Goal: Information Seeking & Learning: Learn about a topic

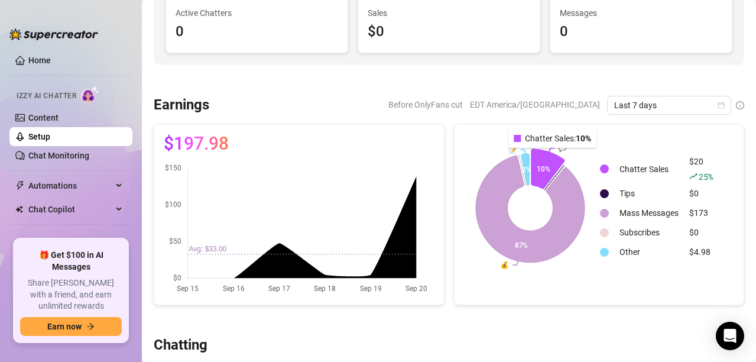
click at [549, 156] on icon at bounding box center [547, 169] width 33 height 40
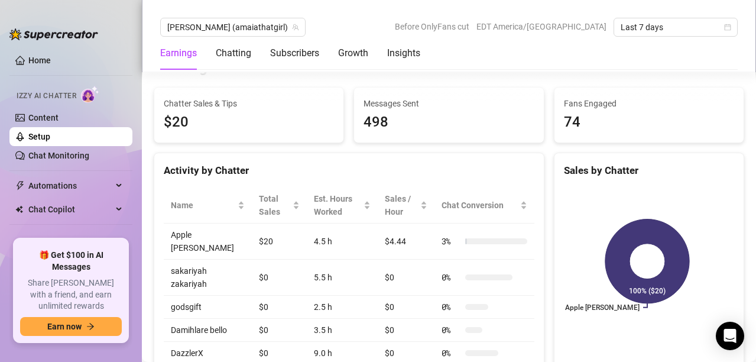
scroll to position [391, 0]
click at [229, 241] on td "Apple [PERSON_NAME]" at bounding box center [208, 242] width 88 height 36
click at [234, 239] on td "Apple [PERSON_NAME]" at bounding box center [208, 242] width 88 height 36
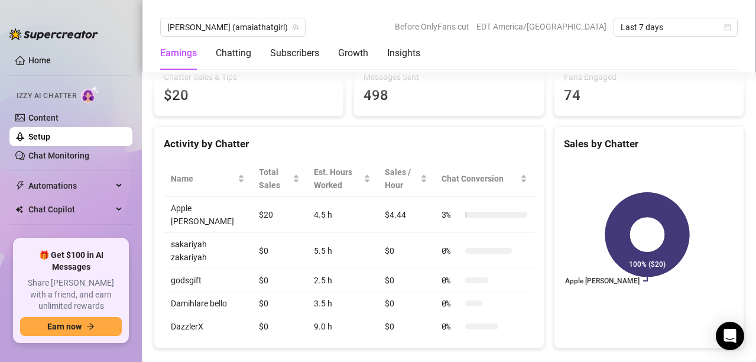
scroll to position [422, 0]
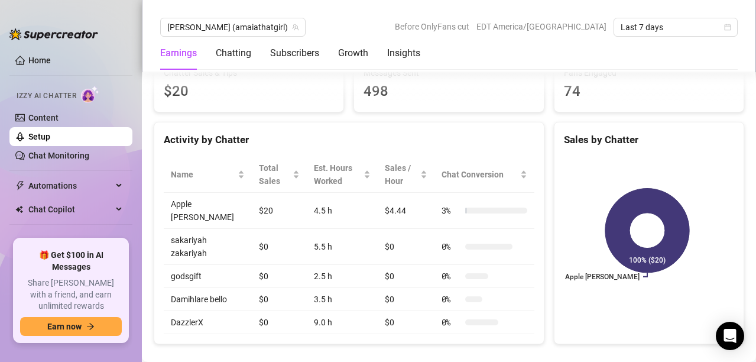
click at [383, 207] on td "$4.44" at bounding box center [406, 211] width 57 height 36
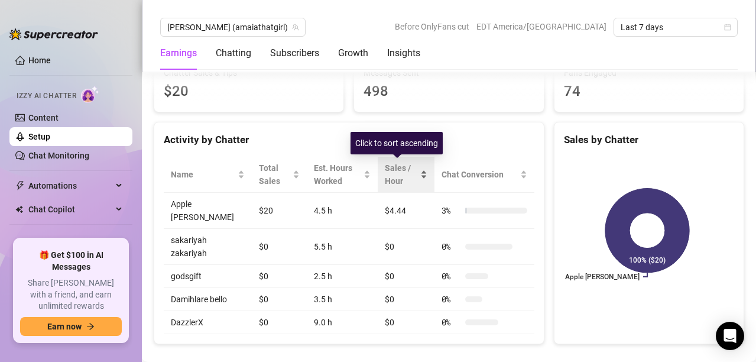
click at [385, 161] on div "Sales / Hour" at bounding box center [406, 174] width 43 height 26
click at [391, 181] on span "Sales / Hour" at bounding box center [401, 174] width 33 height 26
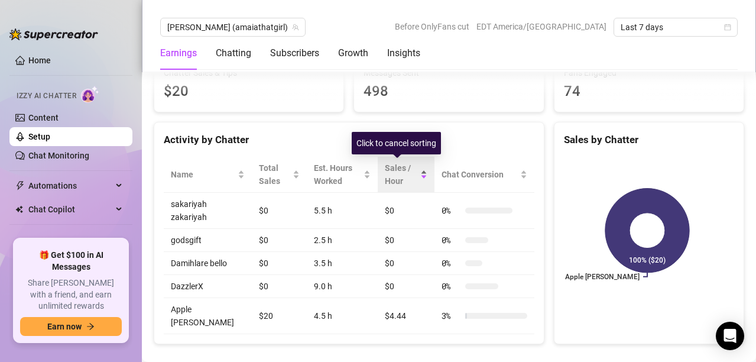
click at [386, 174] on span "Sales / Hour" at bounding box center [401, 174] width 33 height 26
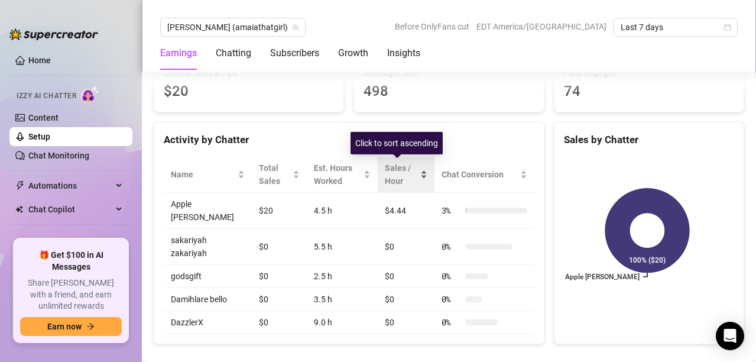
click at [386, 174] on span "Sales / Hour" at bounding box center [401, 174] width 33 height 26
click at [391, 161] on div "Sales / Hour" at bounding box center [406, 174] width 43 height 26
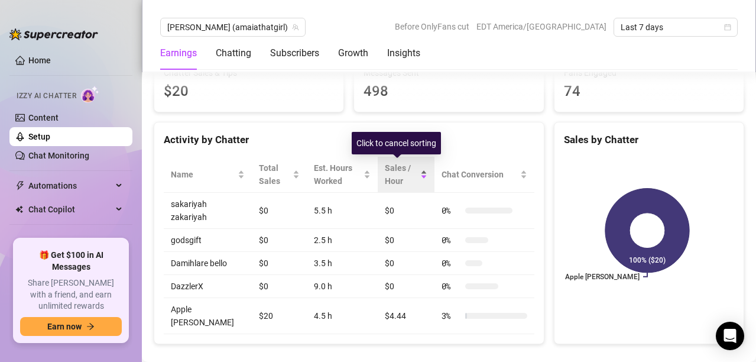
click at [391, 161] on div "Sales / Hour" at bounding box center [406, 174] width 43 height 26
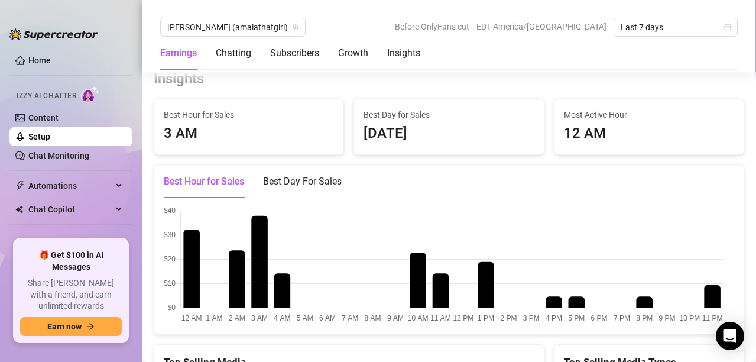
scroll to position [2016, 0]
click at [304, 54] on div "Subscribers" at bounding box center [294, 53] width 49 height 14
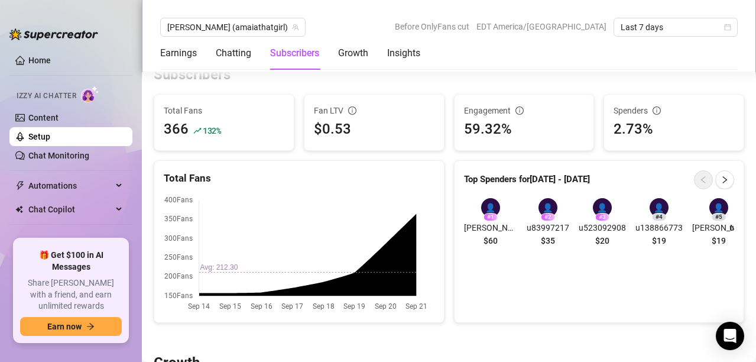
scroll to position [708, 0]
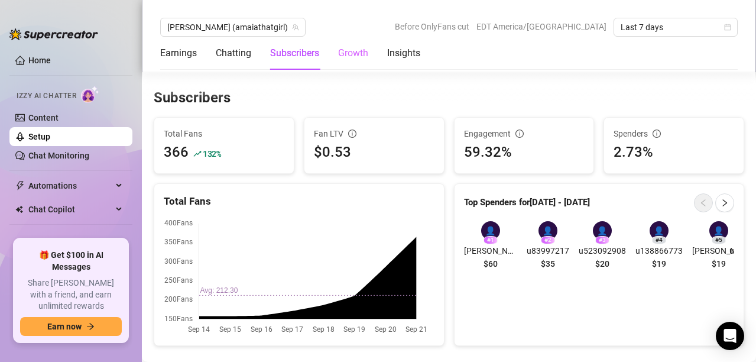
click at [344, 61] on div "Growth" at bounding box center [353, 53] width 30 height 33
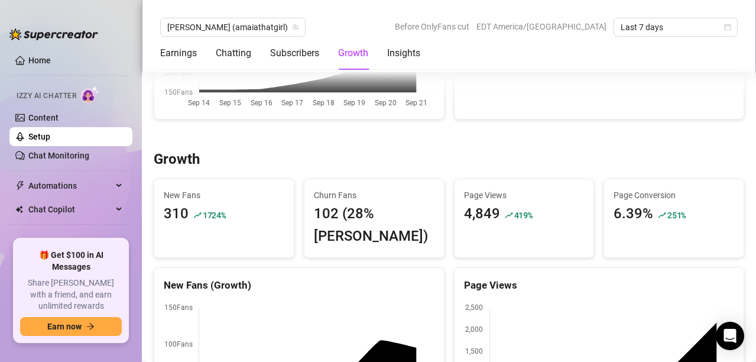
scroll to position [997, 0]
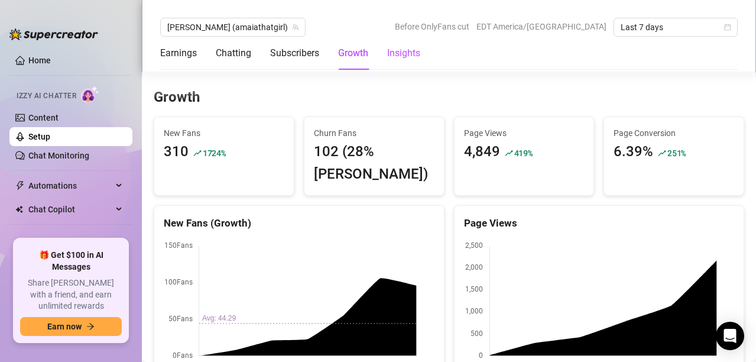
click at [394, 54] on div "Insights" at bounding box center [403, 53] width 33 height 14
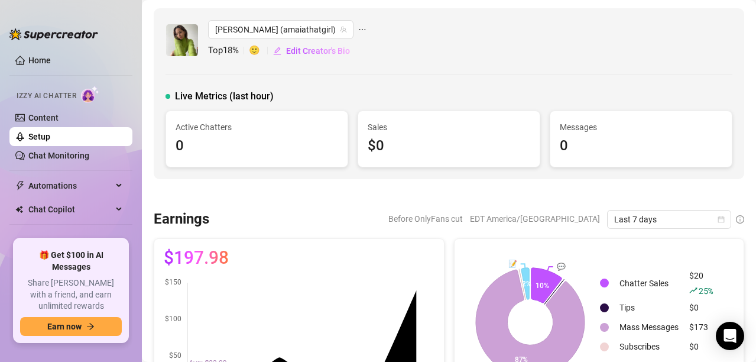
scroll to position [31, 0]
